Goal: Check status: Check status

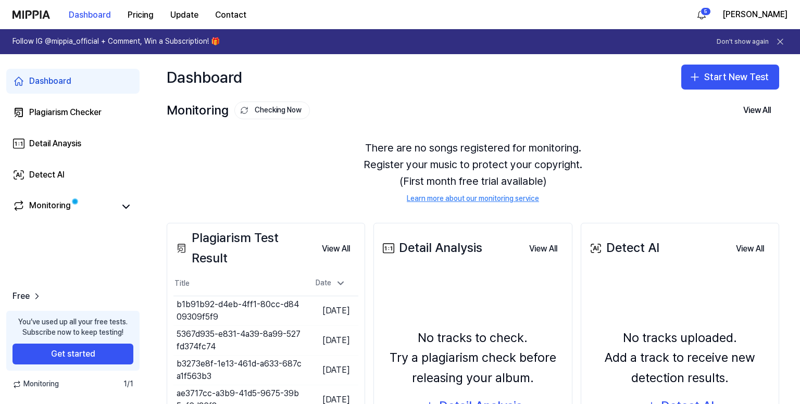
scroll to position [104, 0]
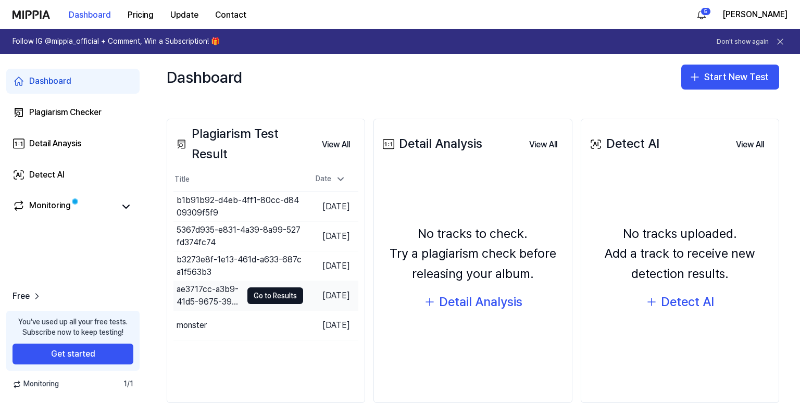
drag, startPoint x: 258, startPoint y: 320, endPoint x: 326, endPoint y: 307, distance: 69.4
click at [0, 0] on button "Go to Results" at bounding box center [0, 0] width 0 height 0
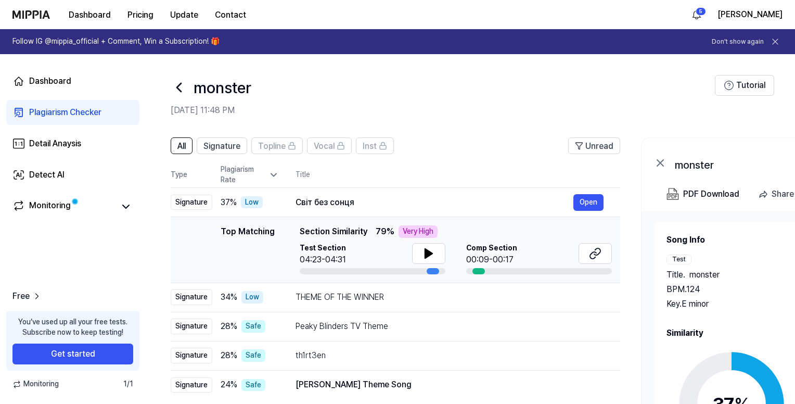
click at [716, 361] on circle at bounding box center [732, 404] width 87 height 87
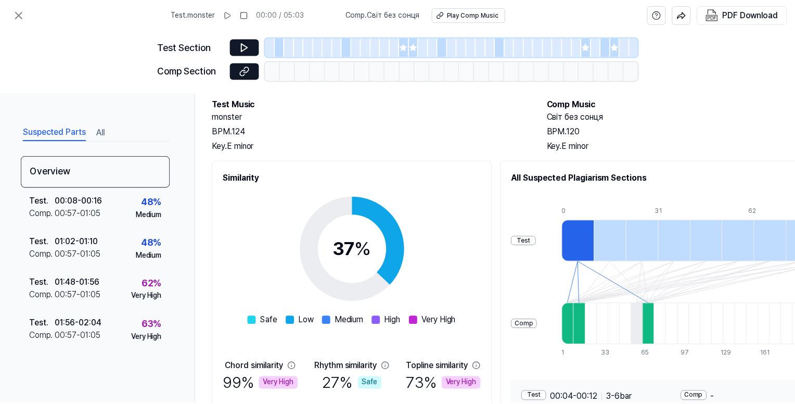
scroll to position [151, 0]
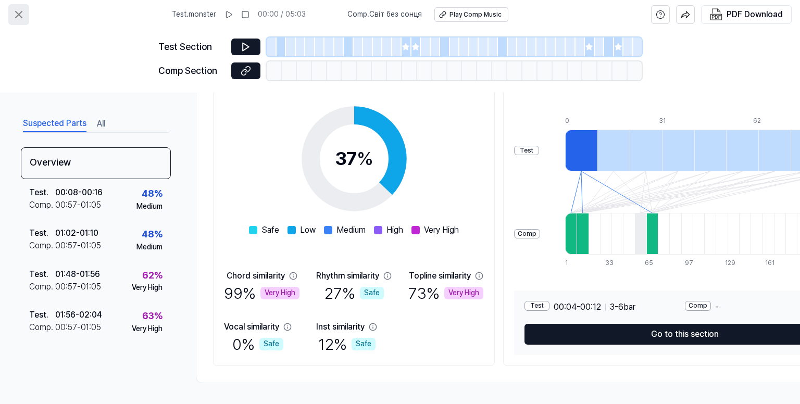
click at [17, 7] on button at bounding box center [18, 14] width 21 height 21
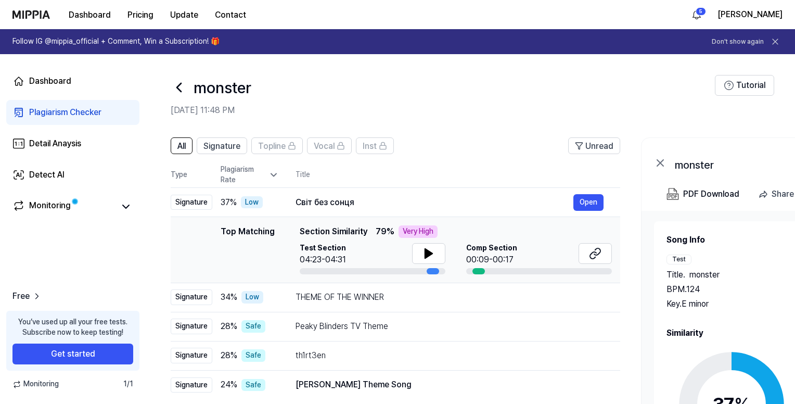
click at [181, 86] on icon at bounding box center [179, 87] width 17 height 17
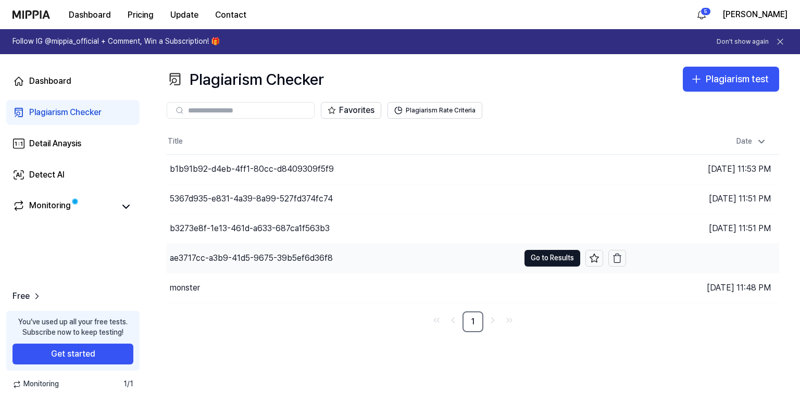
click at [269, 248] on div "ae3717cc-a3b9-41d5-9675-39b5ef6d36f8" at bounding box center [343, 258] width 352 height 29
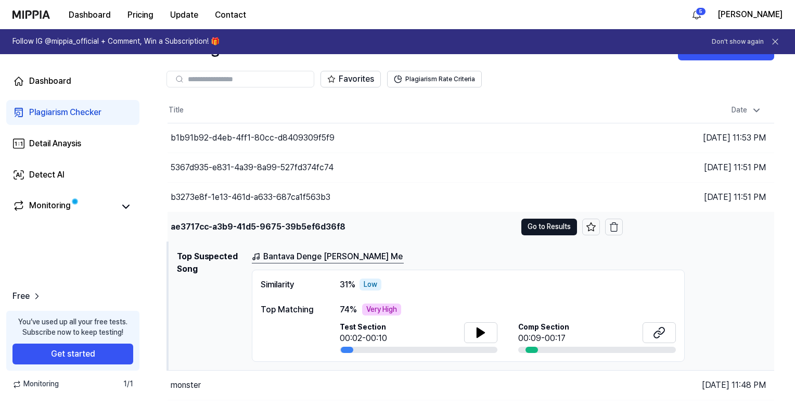
scroll to position [56, 0]
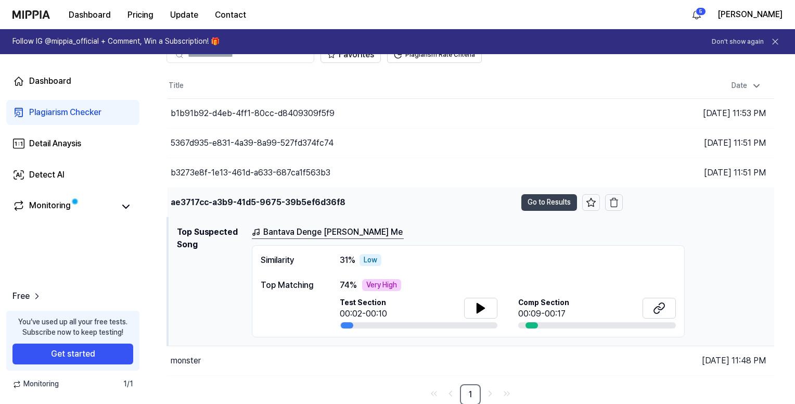
click at [532, 201] on button "Go to Results" at bounding box center [550, 202] width 56 height 17
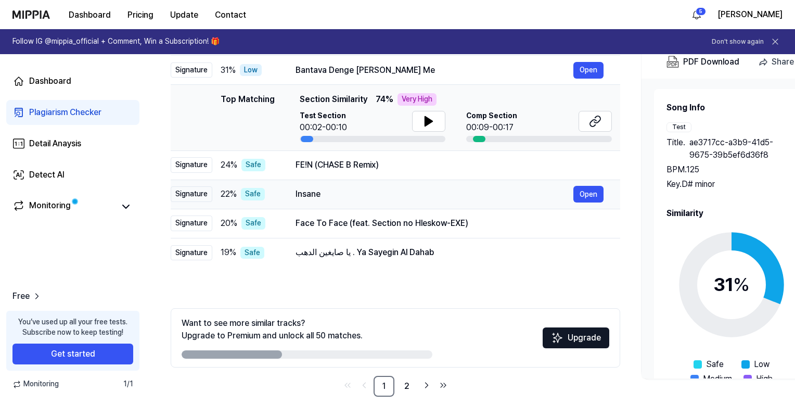
scroll to position [146, 0]
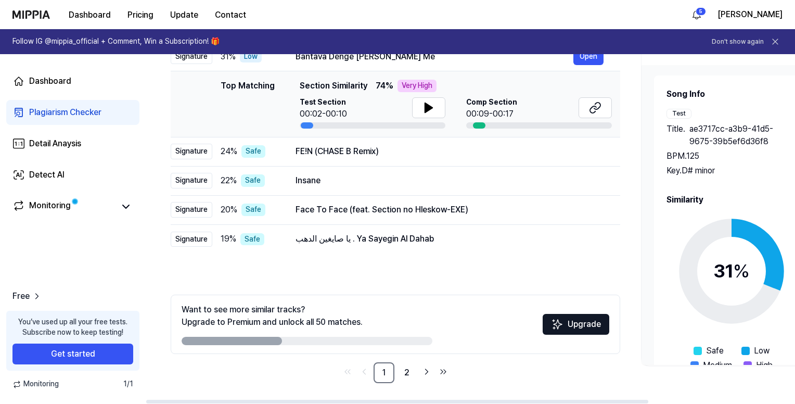
click at [712, 258] on icon at bounding box center [732, 271] width 130 height 130
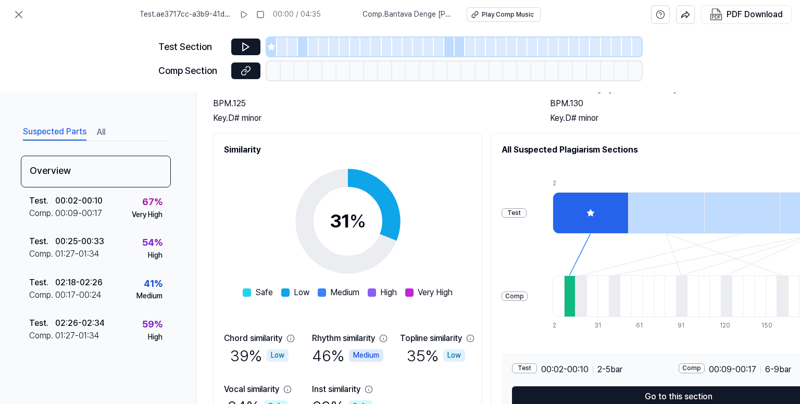
scroll to position [0, 0]
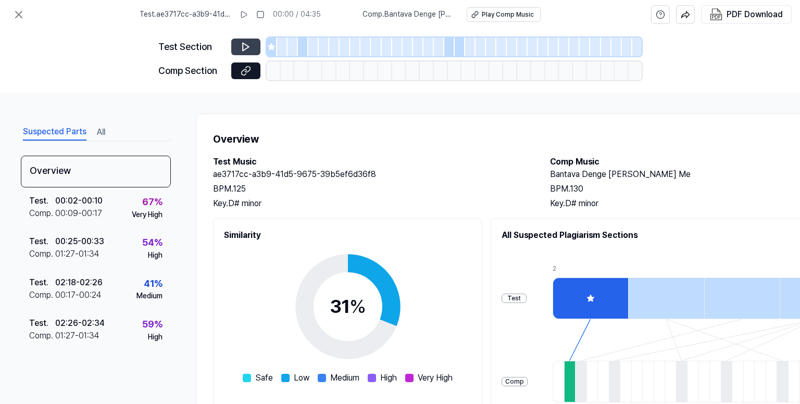
click at [252, 50] on button at bounding box center [245, 47] width 29 height 17
click at [245, 47] on icon at bounding box center [246, 47] width 10 height 10
click at [269, 51] on div at bounding box center [272, 46] width 10 height 19
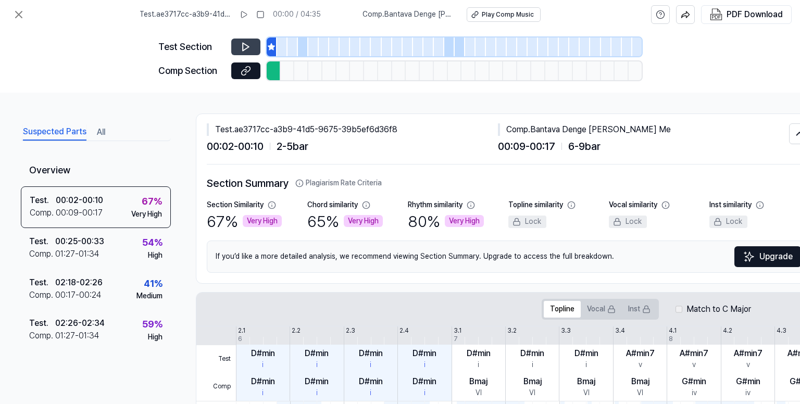
click at [248, 46] on icon at bounding box center [246, 47] width 6 height 8
click at [301, 52] on div at bounding box center [303, 46] width 10 height 19
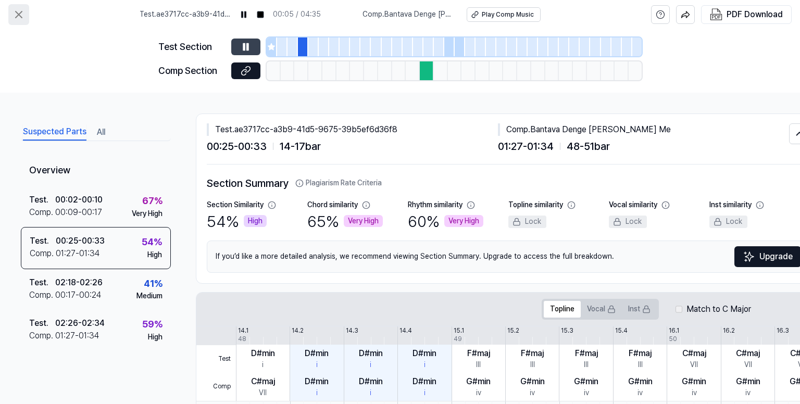
click at [19, 8] on icon at bounding box center [18, 14] width 12 height 12
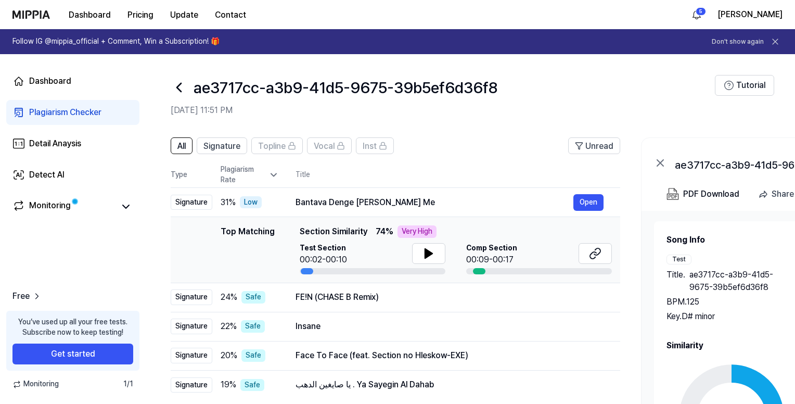
click at [180, 89] on icon at bounding box center [179, 87] width 17 height 17
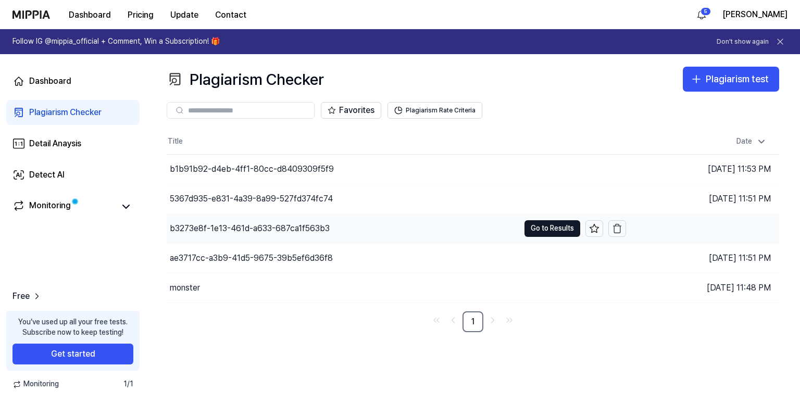
click at [370, 222] on div "b3273e8f-1e13-461d-a633-687ca1f563b3" at bounding box center [343, 228] width 352 height 29
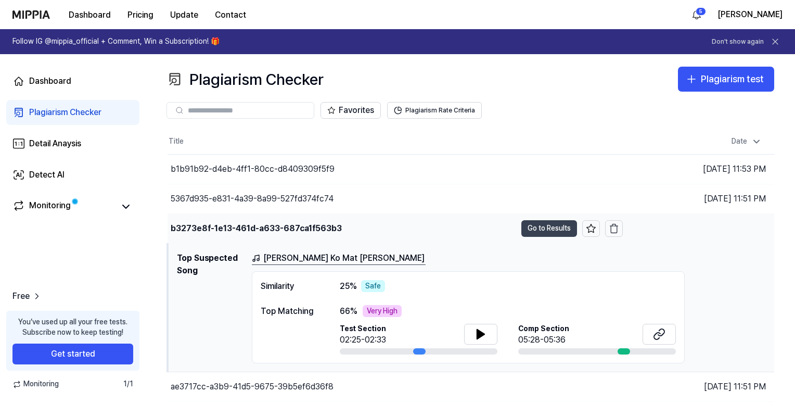
click at [554, 225] on button "Go to Results" at bounding box center [550, 228] width 56 height 17
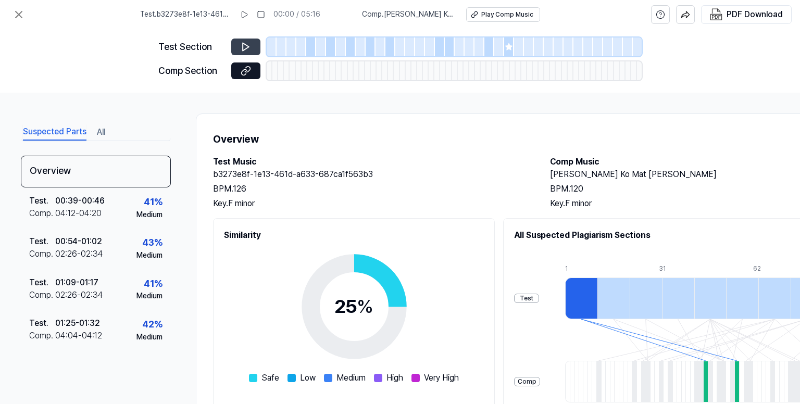
click at [238, 43] on button at bounding box center [245, 47] width 29 height 17
click at [308, 48] on div at bounding box center [311, 46] width 10 height 19
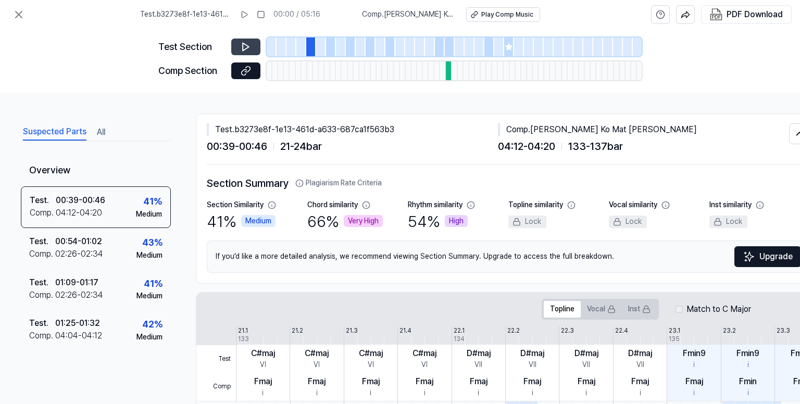
click at [246, 50] on icon at bounding box center [246, 47] width 10 height 10
click at [17, 11] on icon at bounding box center [18, 14] width 12 height 12
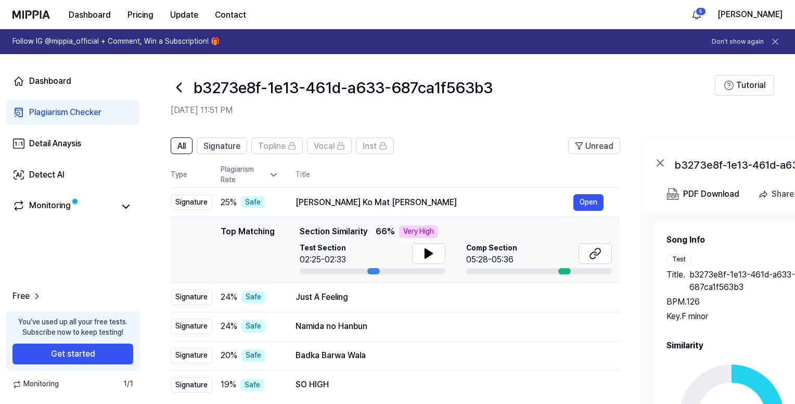
drag, startPoint x: 170, startPoint y: 90, endPoint x: 176, endPoint y: 89, distance: 6.3
click at [173, 87] on header "b3273e8f-1e13-461d-a633-687ca1f563b3 [DATE] 11:51 PM Tutorial" at bounding box center [471, 90] width 650 height 73
click at [181, 89] on icon at bounding box center [179, 87] width 17 height 17
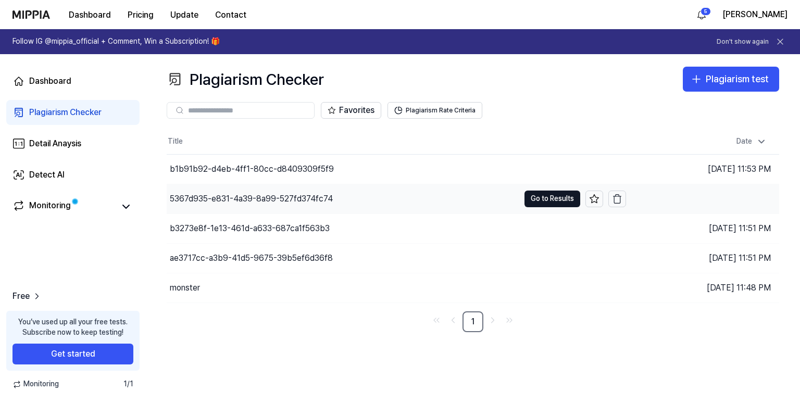
click at [383, 189] on div "5367d935-e831-4a39-8a99-527fd374fc74" at bounding box center [343, 198] width 352 height 29
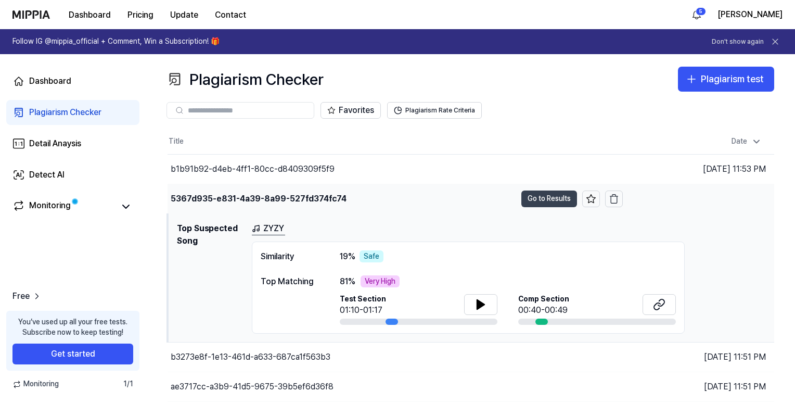
click at [546, 192] on button "Go to Results" at bounding box center [550, 199] width 56 height 17
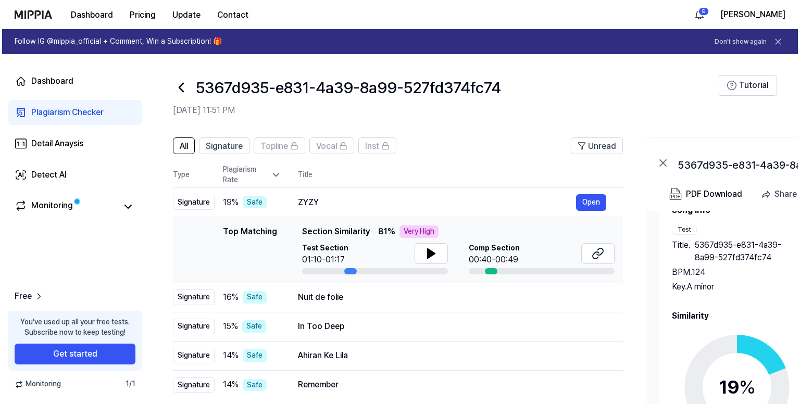
scroll to position [44, 0]
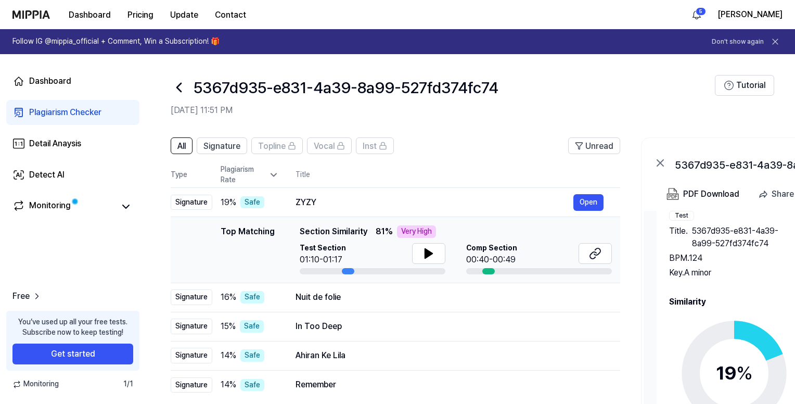
click at [721, 330] on circle at bounding box center [734, 373] width 87 height 87
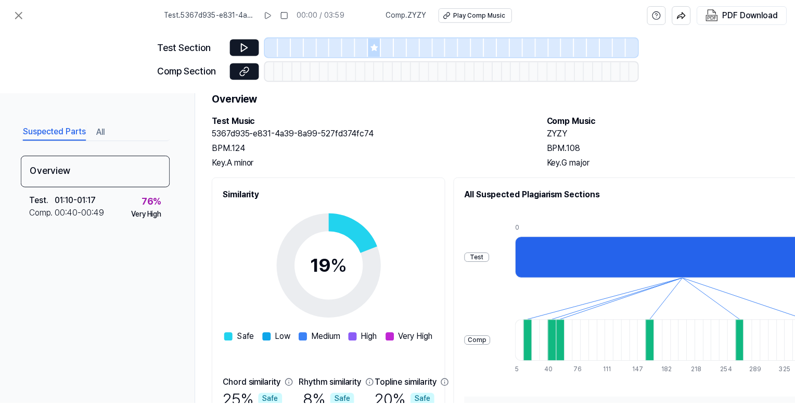
scroll to position [0, 0]
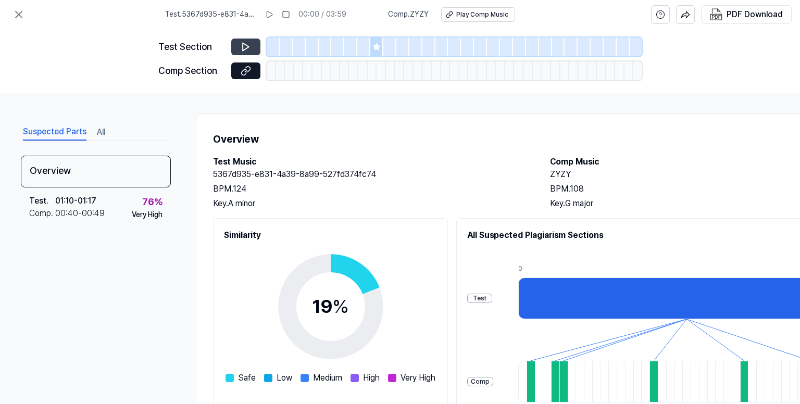
click at [244, 46] on icon at bounding box center [246, 47] width 10 height 10
drag, startPoint x: 377, startPoint y: 46, endPoint x: 318, endPoint y: 55, distance: 59.4
click at [377, 46] on icon at bounding box center [376, 46] width 7 height 7
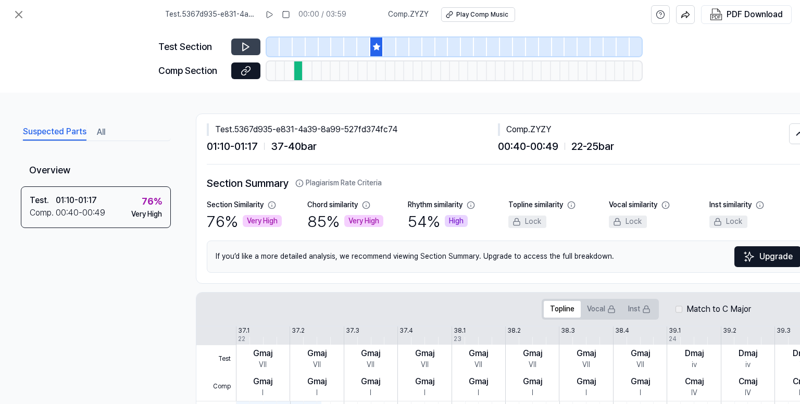
click at [232, 46] on button at bounding box center [245, 47] width 29 height 17
click at [18, 9] on icon at bounding box center [18, 14] width 12 height 12
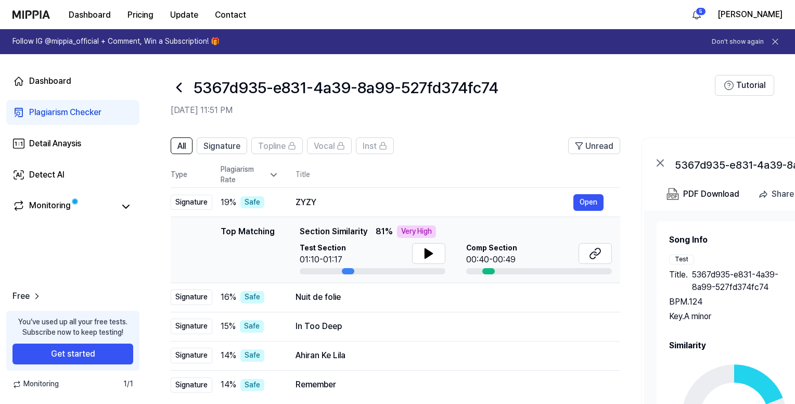
click at [179, 82] on icon at bounding box center [179, 87] width 17 height 17
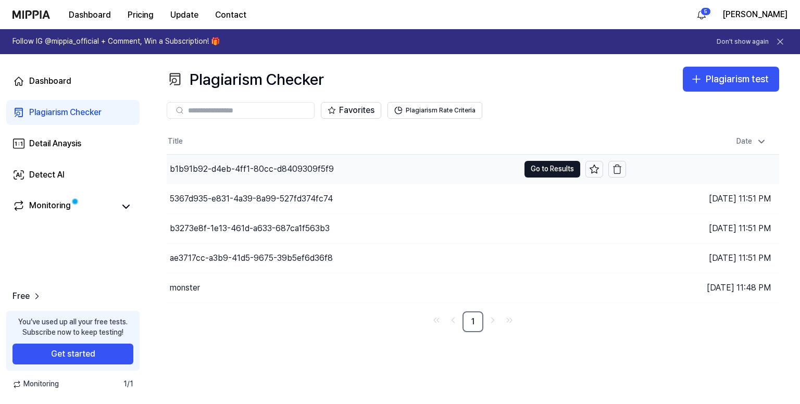
click at [388, 168] on div "b1b91b92-d4eb-4ff1-80cc-d8409309f5f9" at bounding box center [343, 169] width 352 height 29
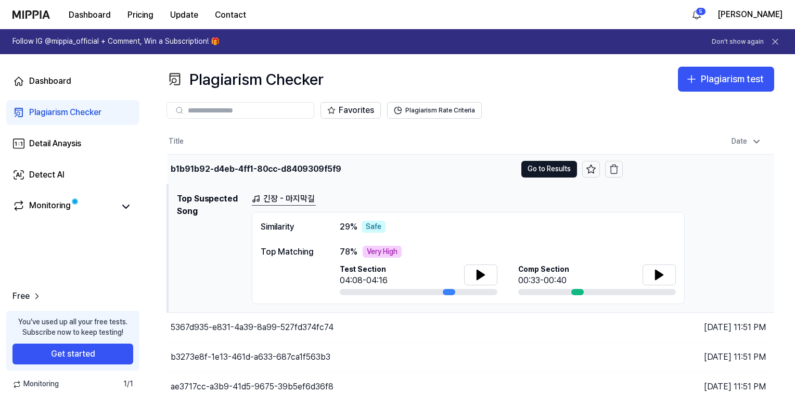
click at [538, 178] on td "b1b91b92-d4eb-4ff1-80cc-d8409309f5f9 Go to Results" at bounding box center [396, 169] width 456 height 29
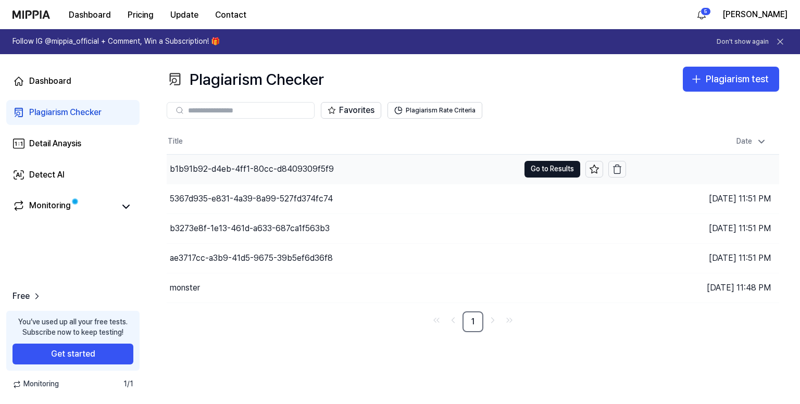
click at [425, 173] on div "b1b91b92-d4eb-4ff1-80cc-d8409309f5f9" at bounding box center [343, 169] width 352 height 29
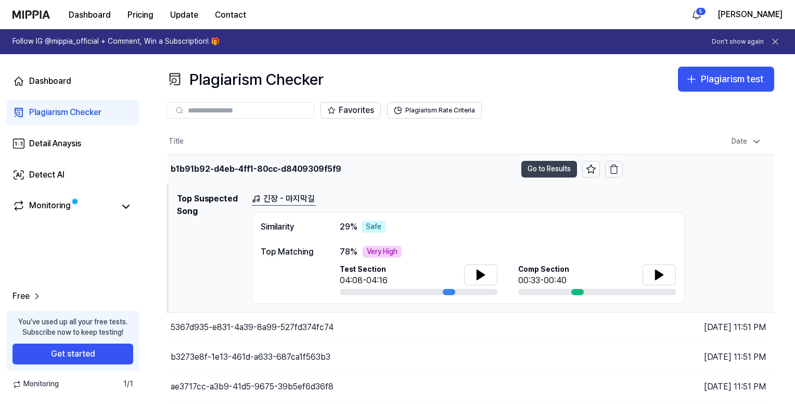
click at [547, 169] on button "Go to Results" at bounding box center [550, 169] width 56 height 17
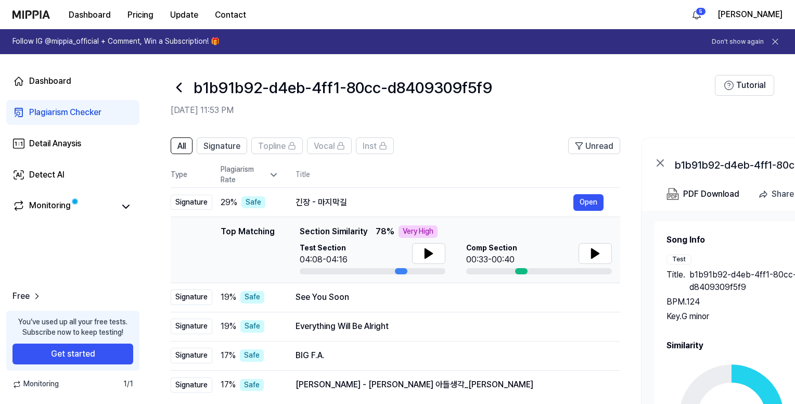
drag, startPoint x: 734, startPoint y: 344, endPoint x: 714, endPoint y: 343, distance: 19.3
click at [733, 344] on h2 "Similarity" at bounding box center [809, 345] width 285 height 12
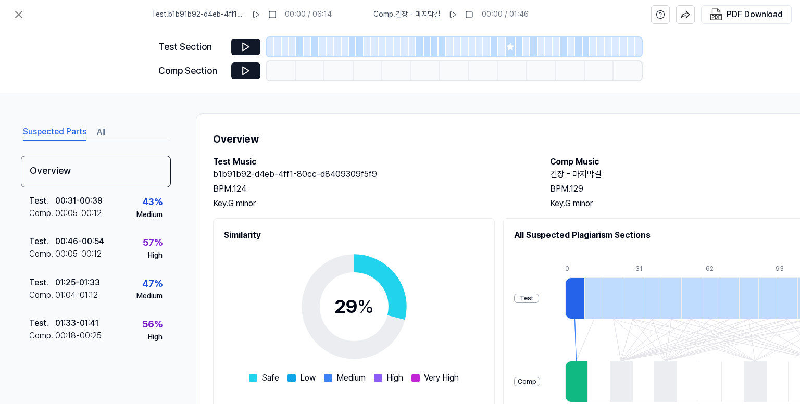
click at [300, 47] on div at bounding box center [299, 46] width 7 height 19
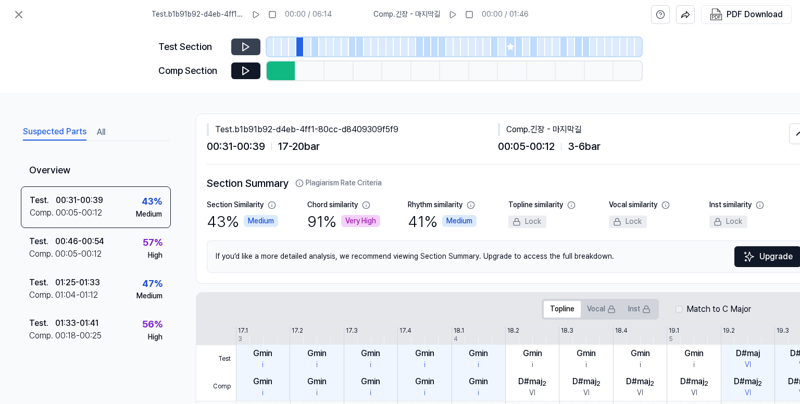
click at [250, 42] on icon at bounding box center [246, 47] width 10 height 10
click at [349, 48] on div at bounding box center [352, 46] width 7 height 19
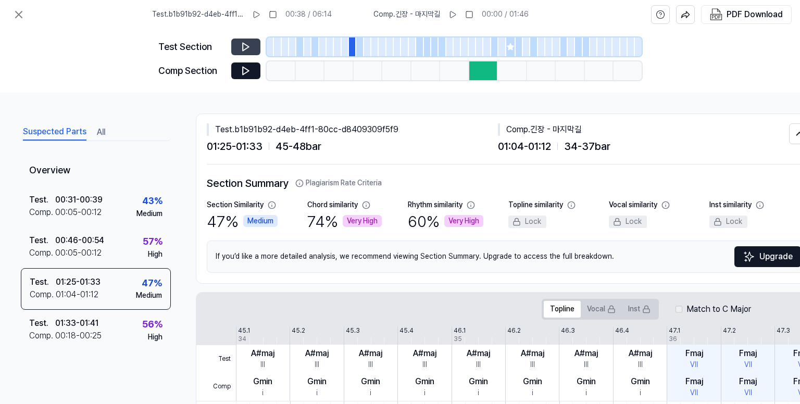
click at [251, 46] on button at bounding box center [245, 47] width 29 height 17
click at [248, 46] on icon at bounding box center [248, 46] width 2 height 7
click at [248, 46] on icon at bounding box center [246, 47] width 6 height 8
